Goal: Transaction & Acquisition: Purchase product/service

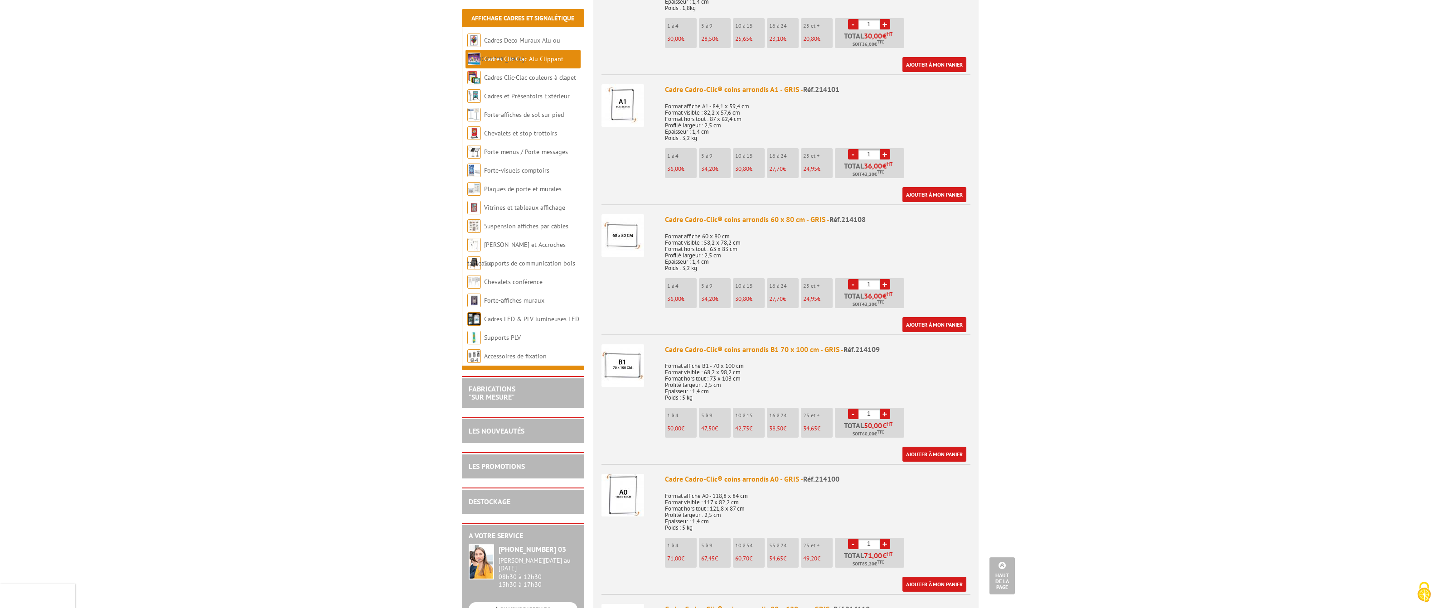
scroll to position [1202, 0]
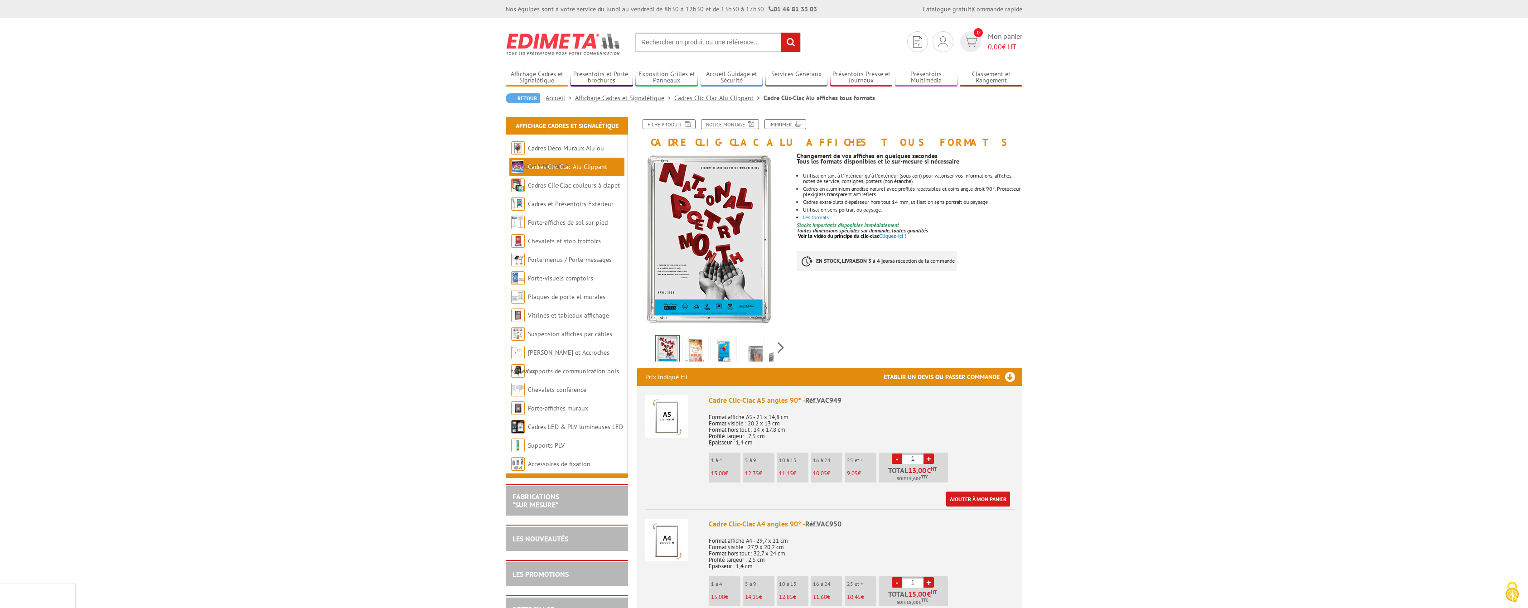
click at [755, 348] on img at bounding box center [752, 351] width 22 height 28
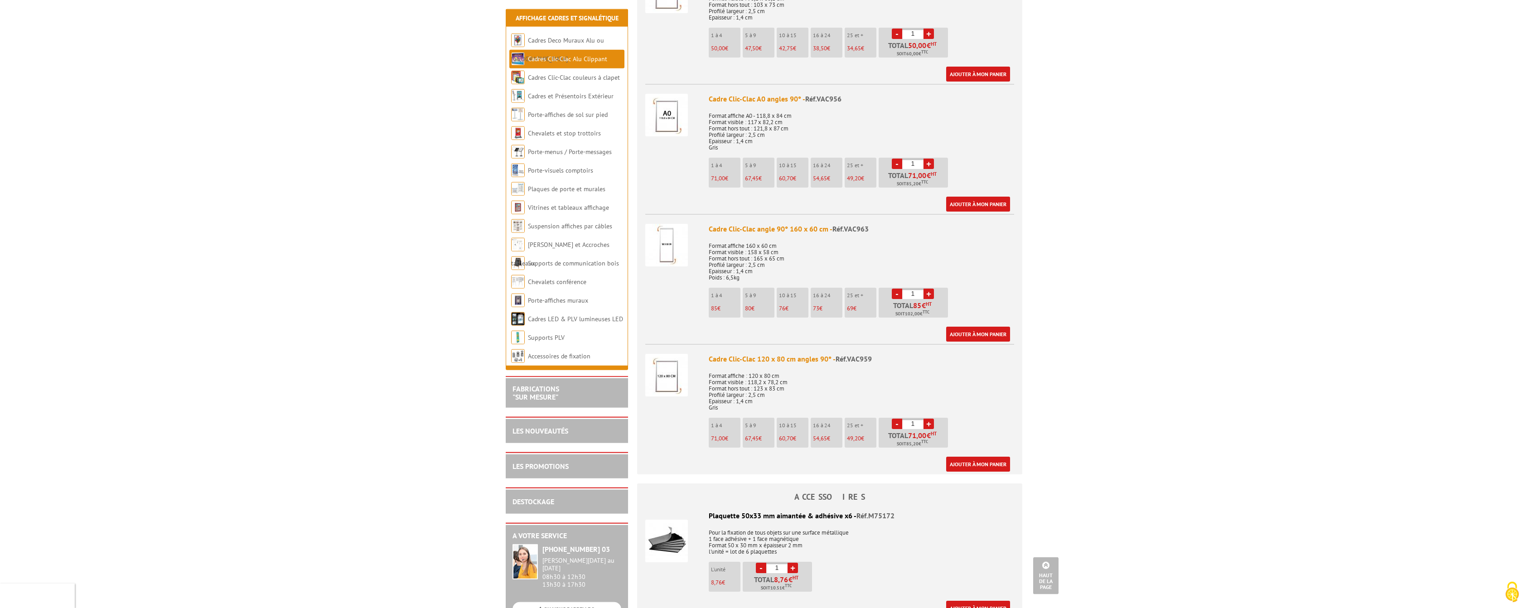
scroll to position [1433, 0]
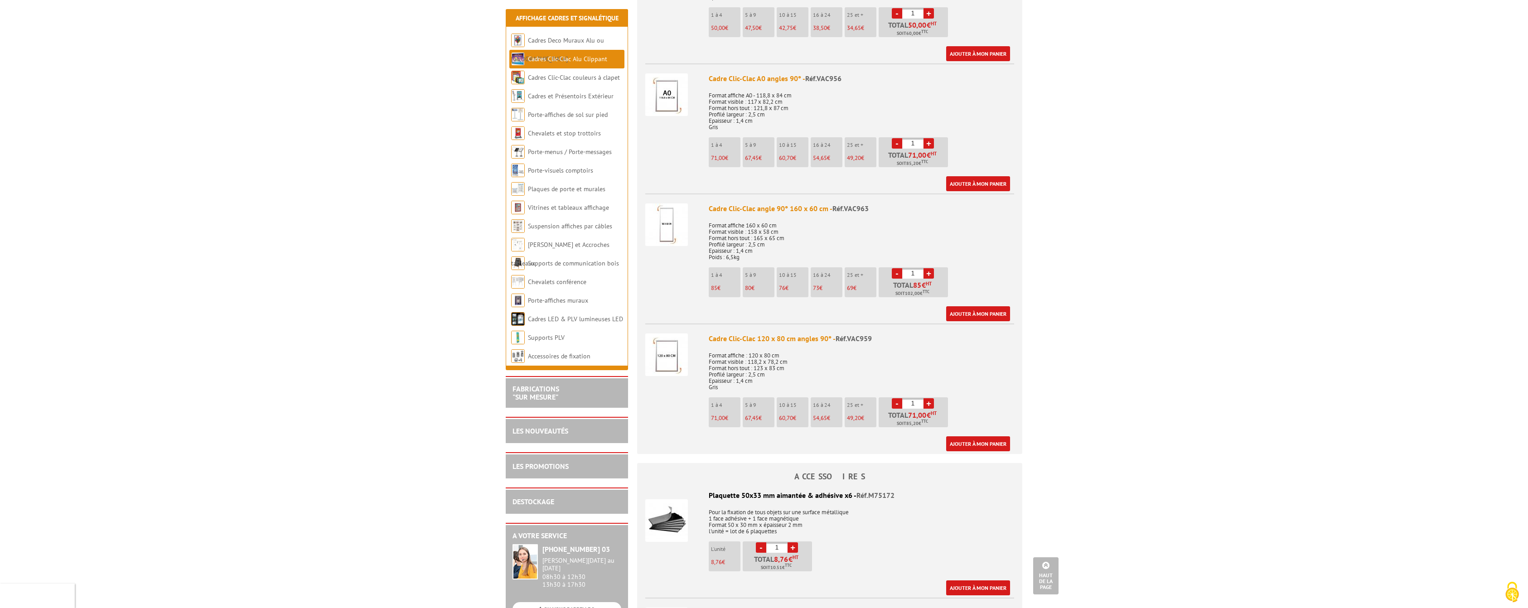
click at [665, 220] on img at bounding box center [666, 224] width 43 height 43
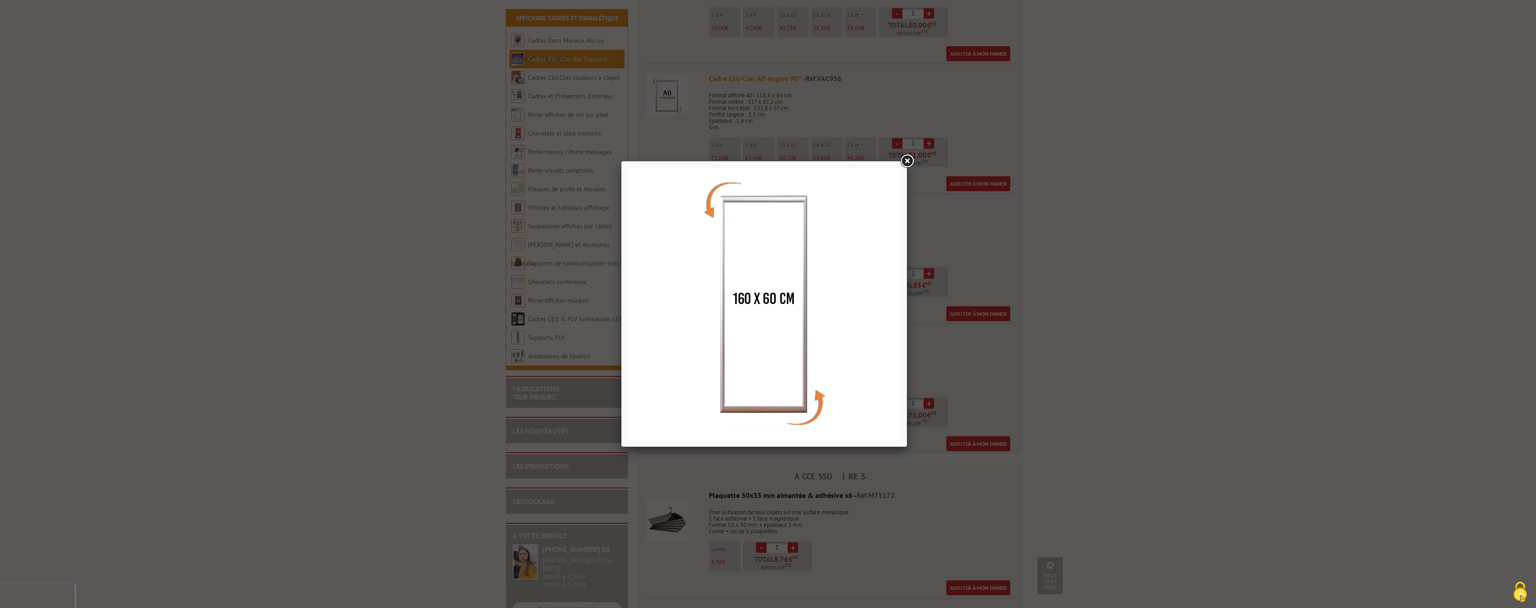
click at [909, 159] on link at bounding box center [907, 161] width 16 height 16
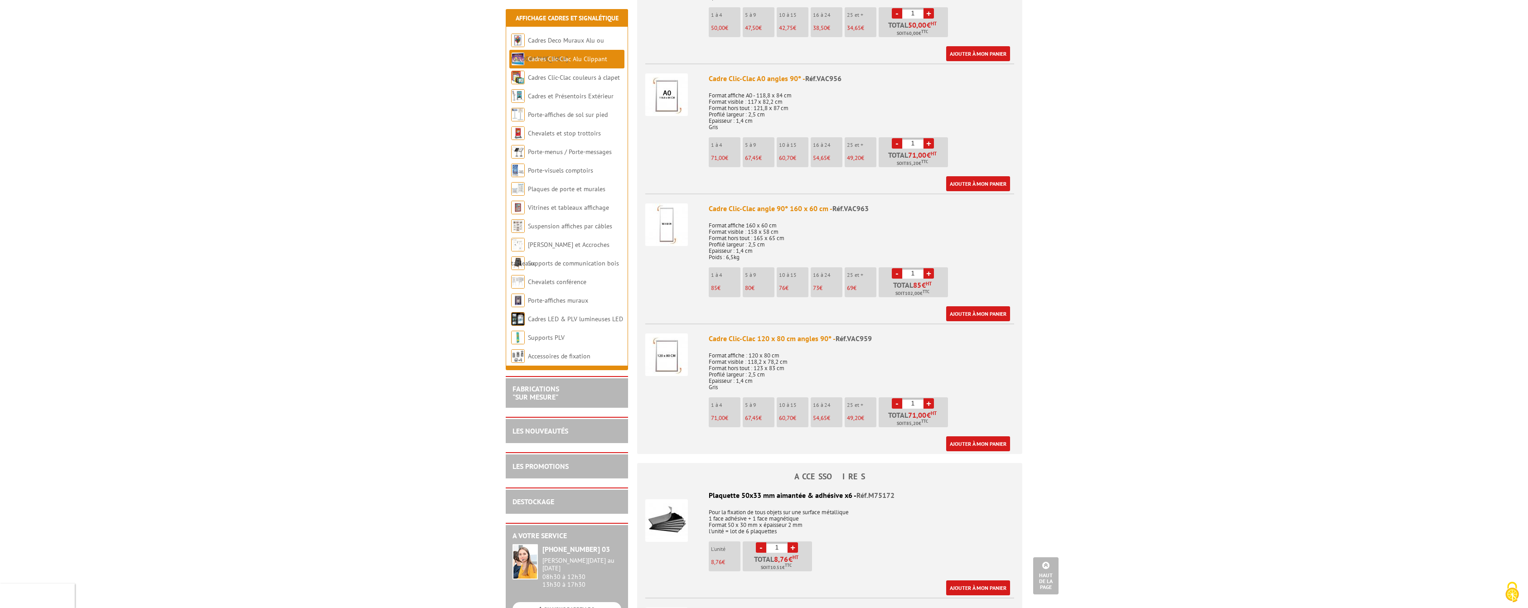
click at [930, 271] on link "+" at bounding box center [929, 273] width 10 height 10
click at [929, 272] on link "+" at bounding box center [929, 273] width 10 height 10
type input "4"
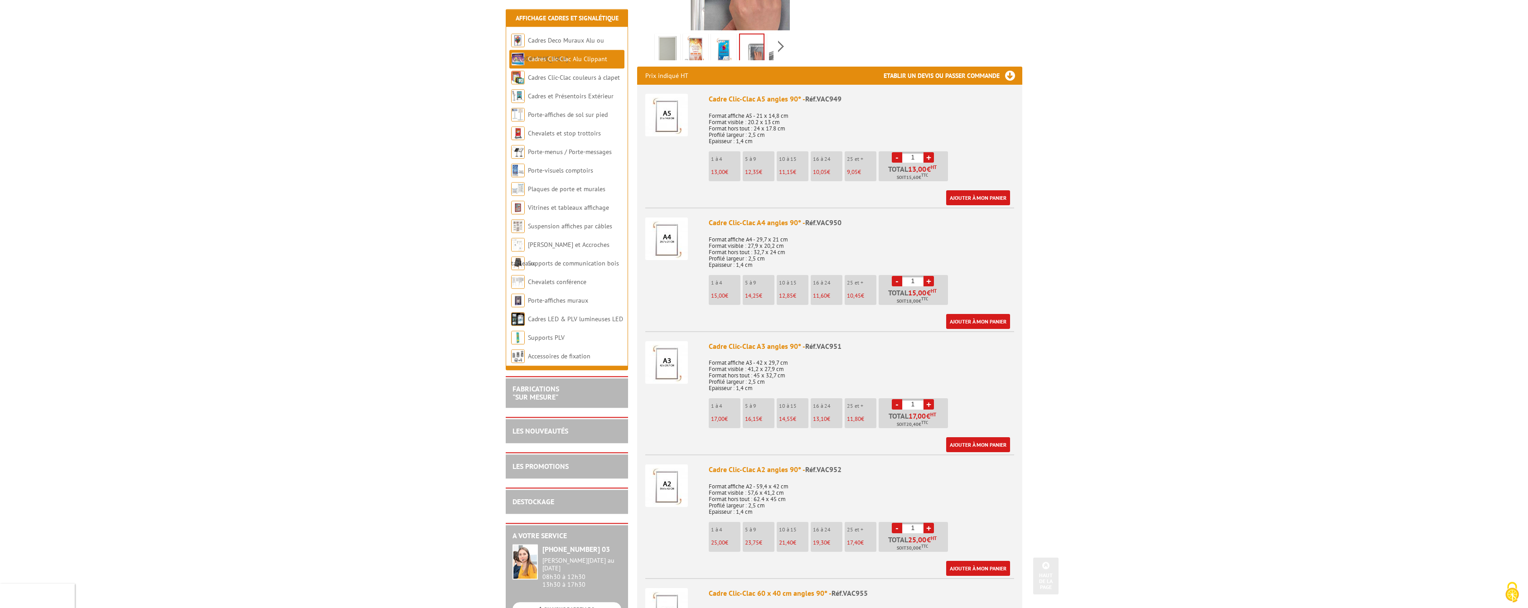
scroll to position [0, 0]
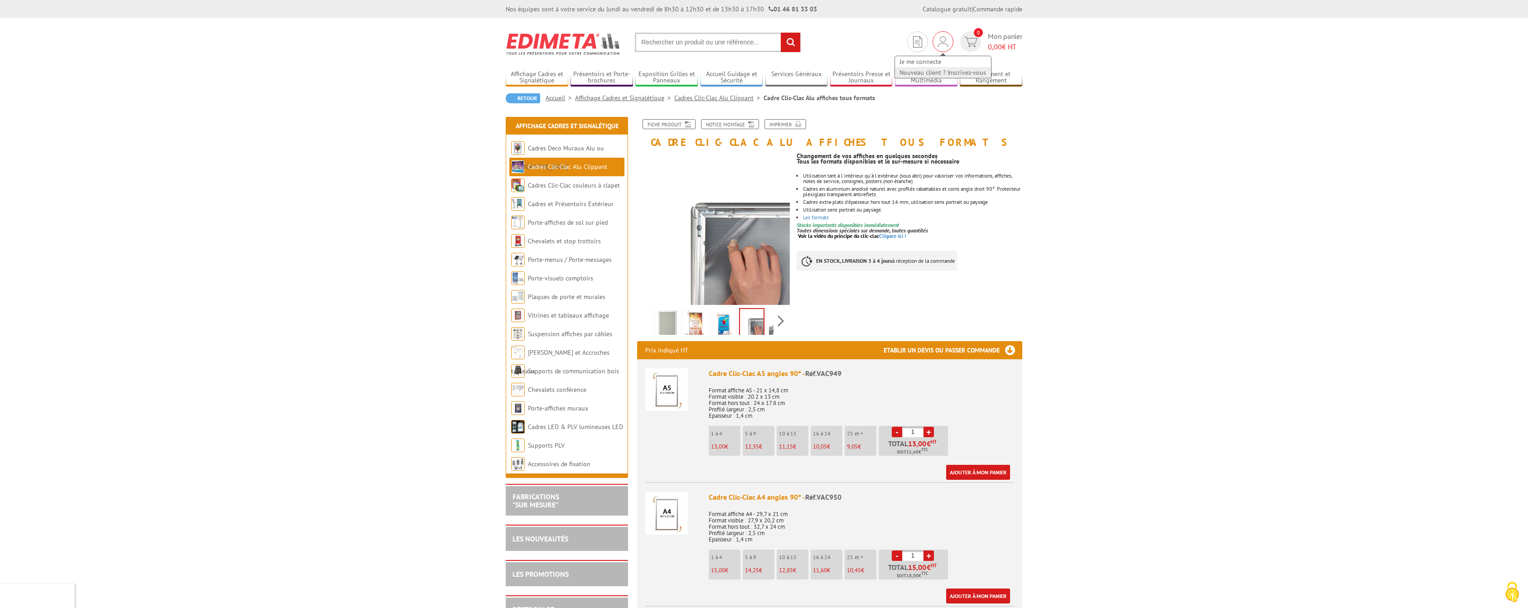
click at [951, 71] on link "Nouveau client ? Inscrivez-vous" at bounding box center [943, 72] width 96 height 11
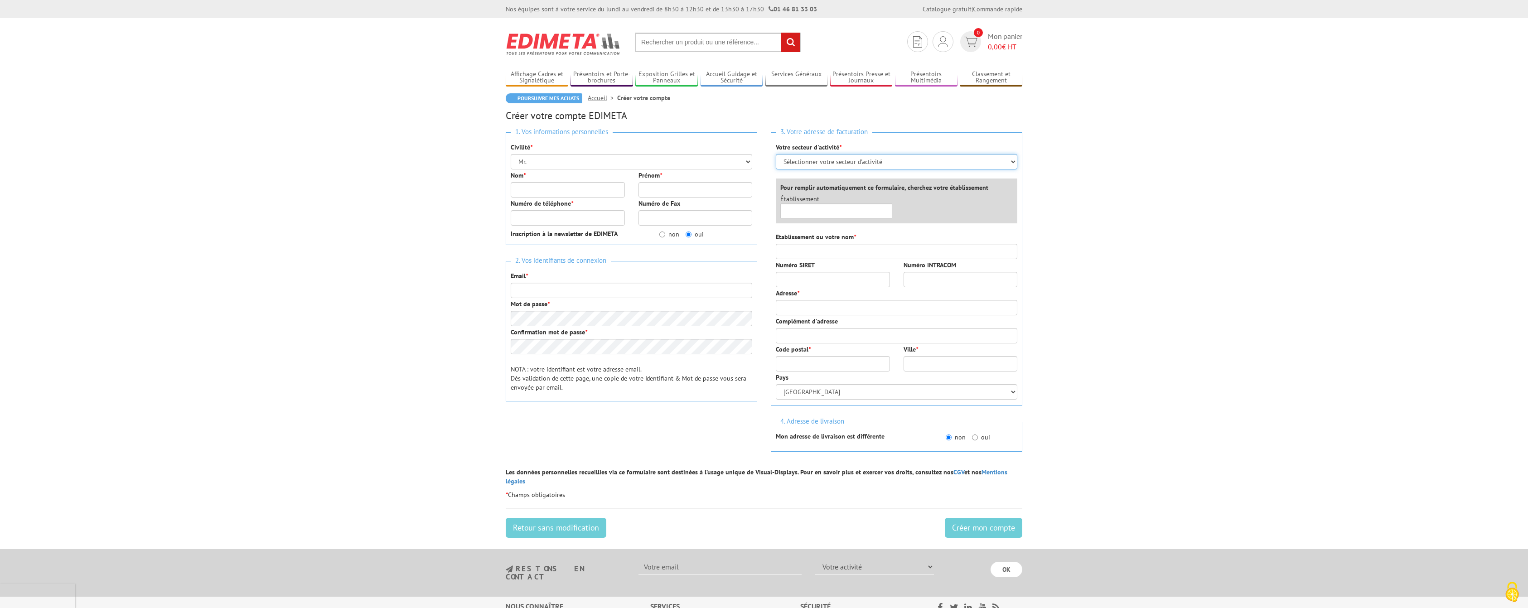
click at [776, 154] on select "Sélectionner votre secteur d'activité Administrations et collectivités Magasins…" at bounding box center [897, 161] width 242 height 15
select select "877"
click option "Magasins et commerces" at bounding box center [0, 0] width 0 height 0
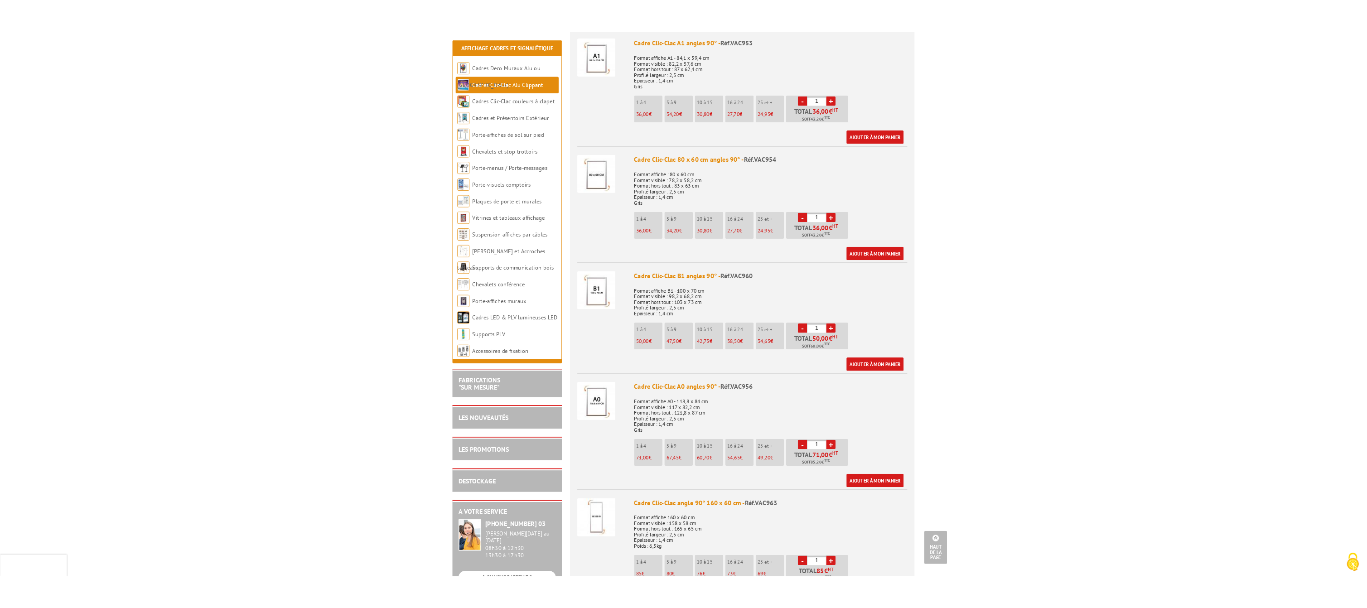
scroll to position [1387, 0]
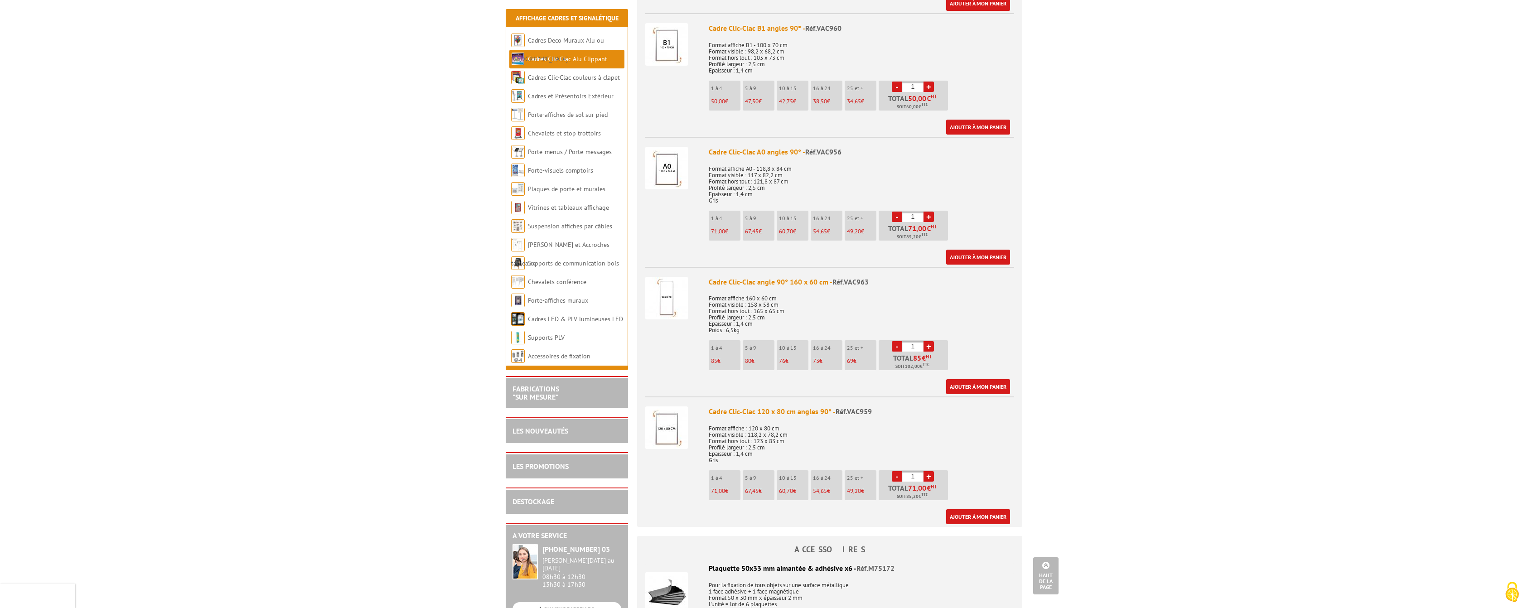
click at [798, 281] on div "Cadre Clic-Clac angle 90° 160 x 60 cm - Réf.VAC963" at bounding box center [861, 282] width 305 height 10
click at [185, 213] on body "Nos équipes sont à votre service du lundi au vendredi de 8h30 à 12h30 et de 13h…" at bounding box center [764, 414] width 1528 height 3603
